Goal: Task Accomplishment & Management: Manage account settings

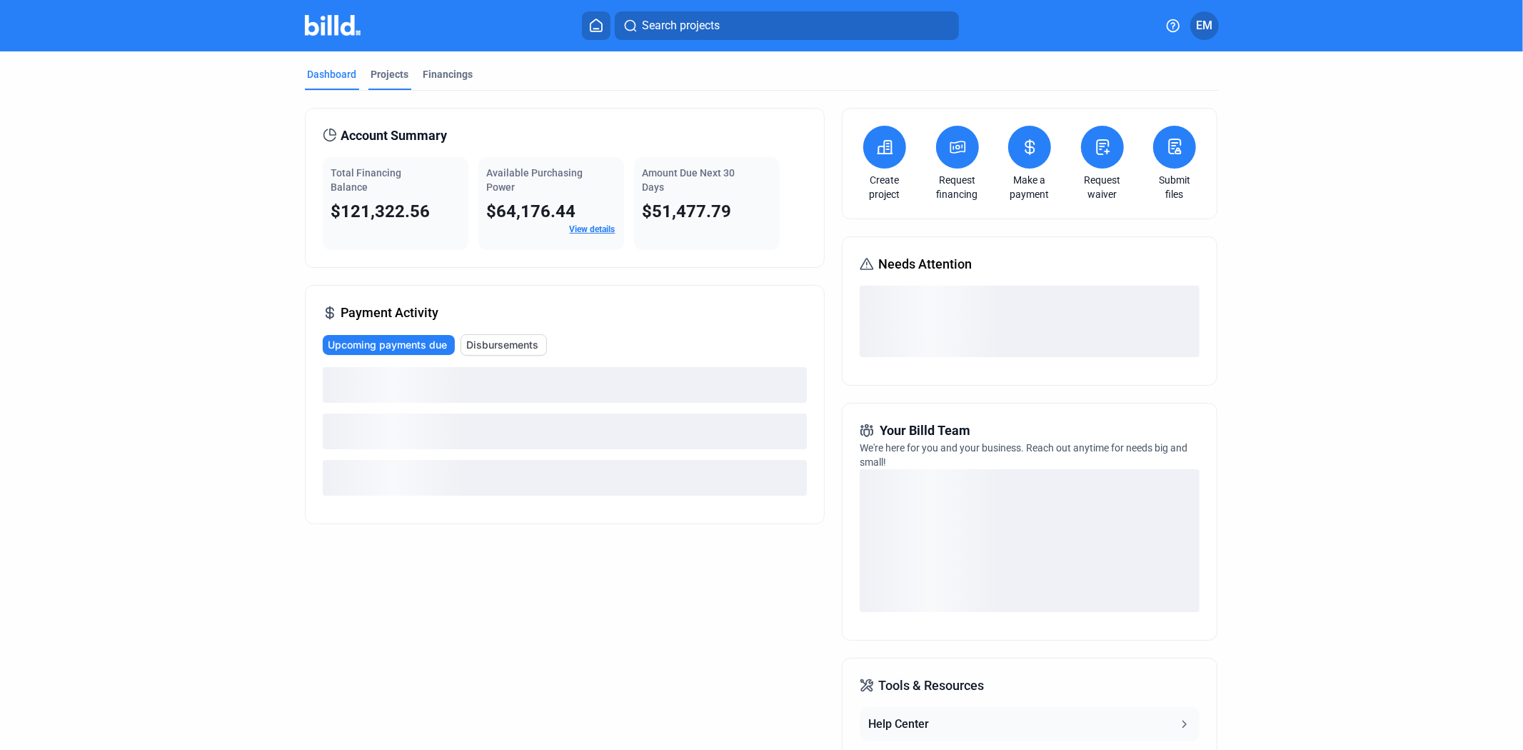
click at [394, 69] on div "Projects" at bounding box center [390, 74] width 38 height 14
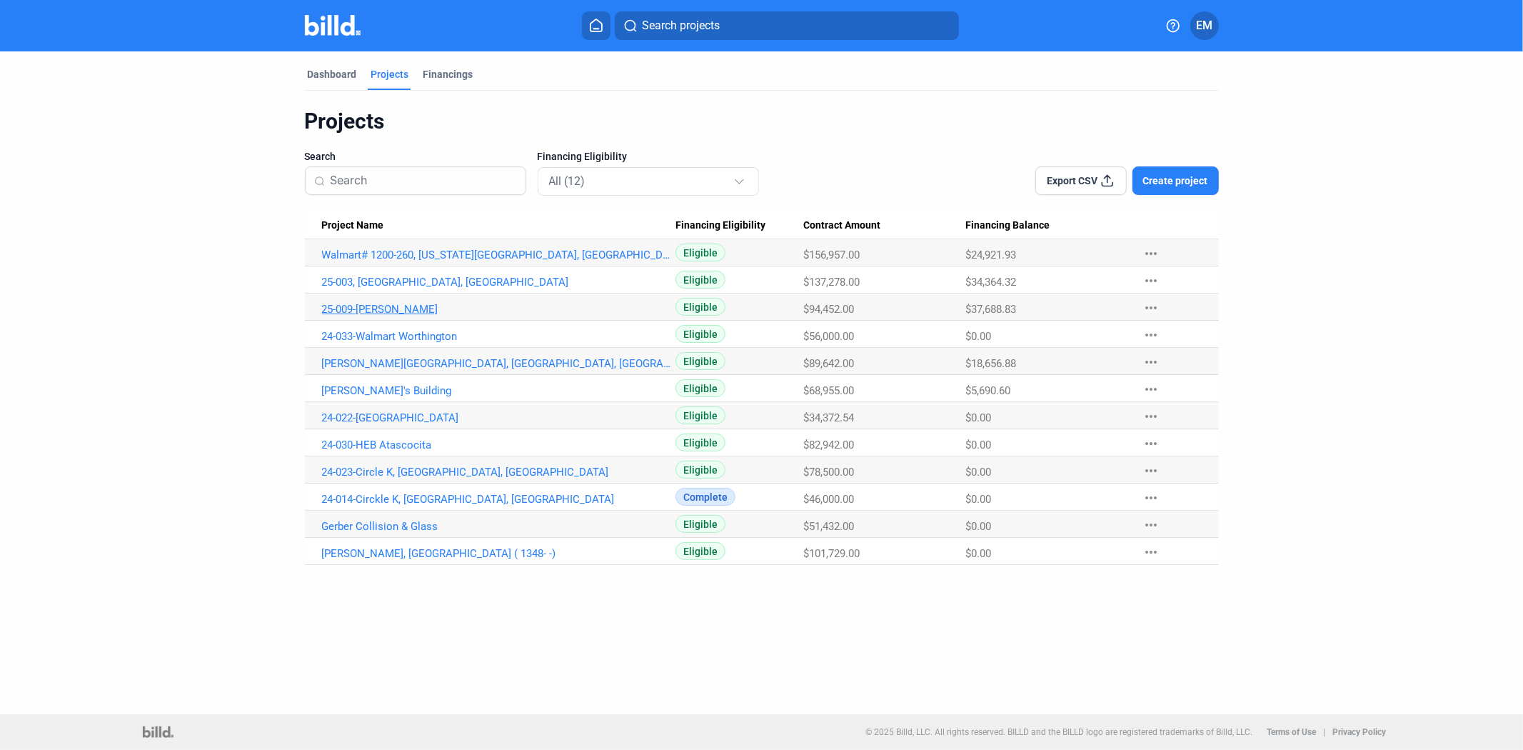
click at [379, 261] on link "25-009-[PERSON_NAME]" at bounding box center [499, 255] width 354 height 13
